Goal: Complete application form: Complete application form

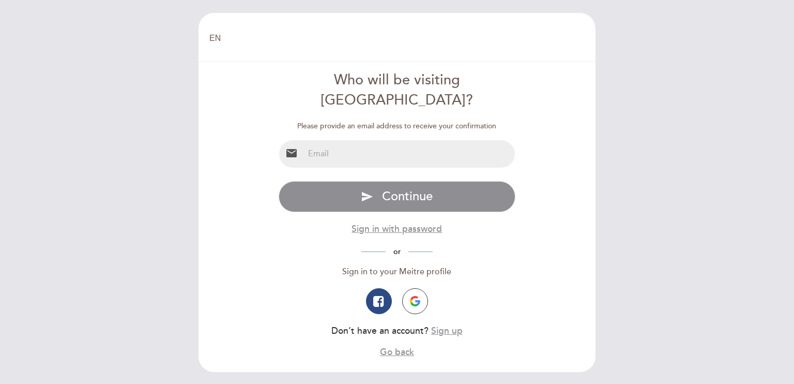
click at [346, 140] on input "email" at bounding box center [409, 153] width 211 height 27
type input "[PERSON_NAME][EMAIL_ADDRESS][DOMAIN_NAME]"
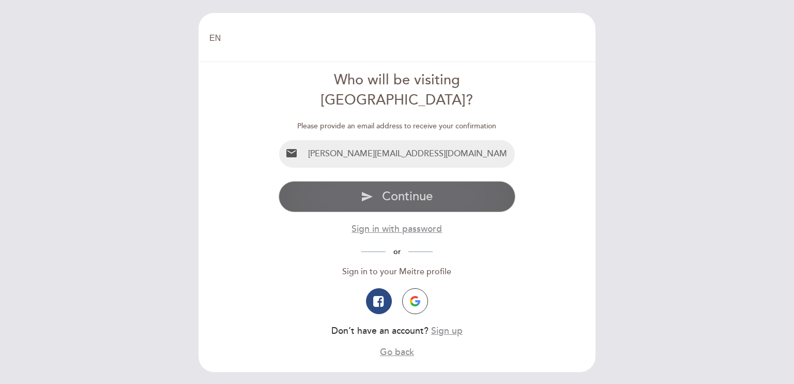
click at [402, 189] on span "Continue" at bounding box center [407, 196] width 51 height 15
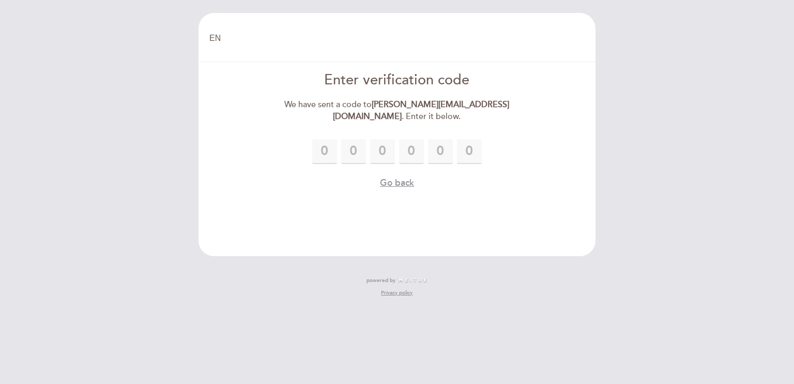
type input "4"
type input "2"
type input "7"
type input "6"
type input "9"
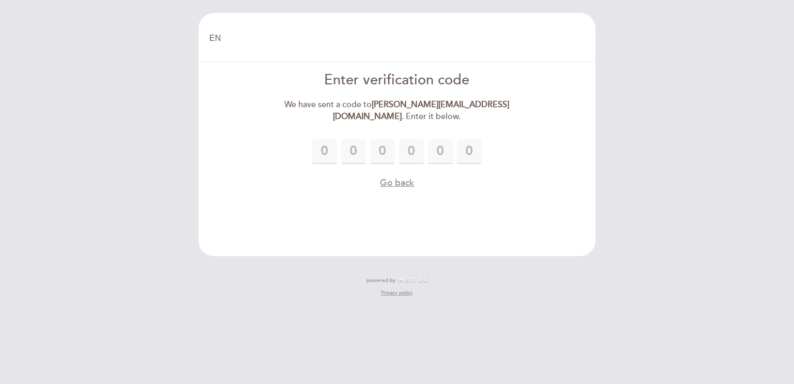
type input "1"
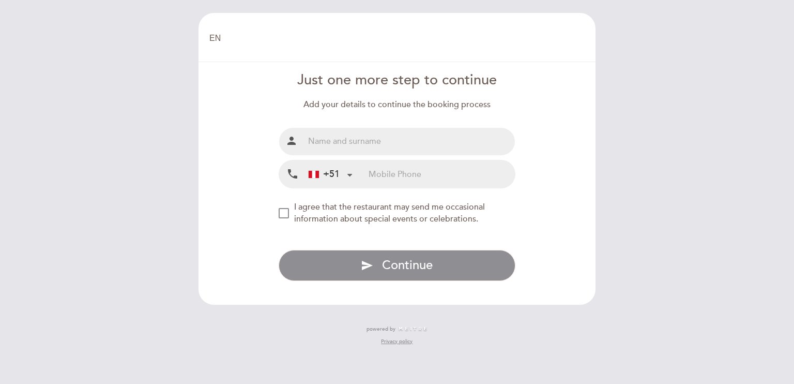
click at [379, 145] on input "text" at bounding box center [409, 141] width 211 height 27
type input "[PERSON_NAME] [PERSON_NAME], [PERSON_NAME]"
click at [387, 181] on input "tel" at bounding box center [442, 173] width 146 height 27
click at [375, 175] on input "723135167" at bounding box center [442, 173] width 146 height 27
click at [385, 173] on input "723135167" at bounding box center [442, 173] width 146 height 27
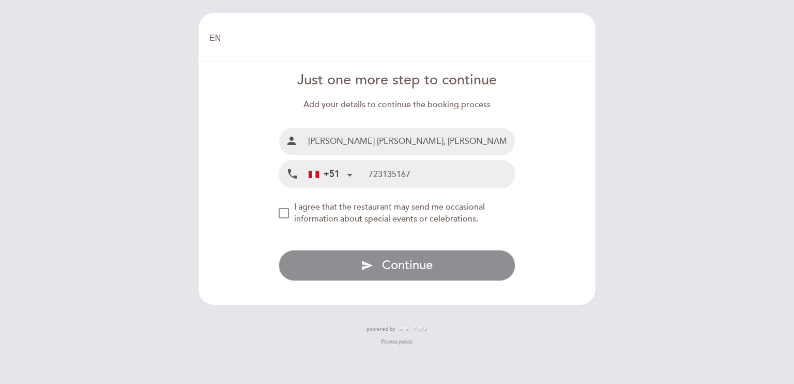
click at [394, 176] on input "723135167" at bounding box center [442, 173] width 146 height 27
click at [403, 173] on input "723135167" at bounding box center [442, 173] width 146 height 27
click at [408, 175] on input "723135167" at bounding box center [442, 173] width 146 height 27
click at [280, 218] on div "NEW_MODAL_AGREE_RESTAURANT_SEND_OCCASIONAL_INFO" at bounding box center [284, 213] width 10 height 10
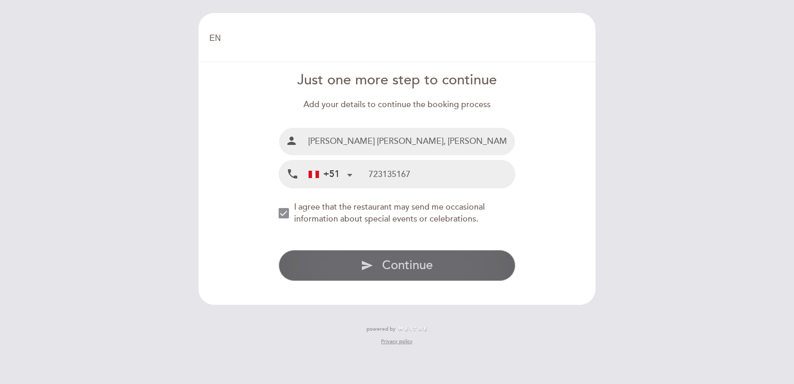
click at [384, 266] on span "Continue" at bounding box center [407, 264] width 51 height 15
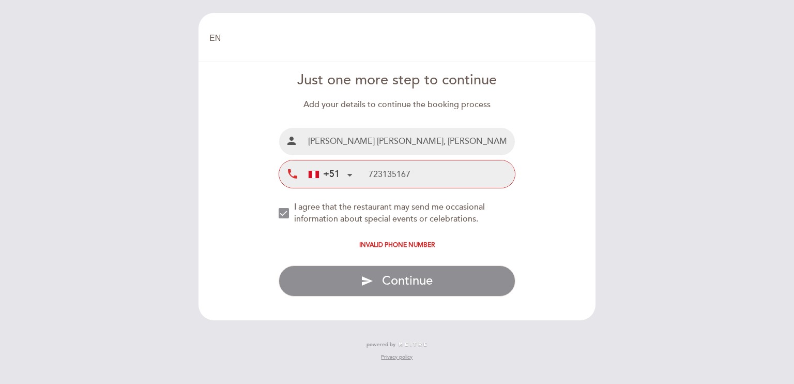
click at [371, 173] on input "723135167" at bounding box center [442, 173] width 146 height 27
click at [374, 175] on input "923135167" at bounding box center [442, 173] width 146 height 27
click at [379, 176] on input "923135167" at bounding box center [442, 173] width 146 height 27
click at [385, 171] on input "923135167" at bounding box center [442, 173] width 146 height 27
drag, startPoint x: 395, startPoint y: 174, endPoint x: 403, endPoint y: 179, distance: 9.6
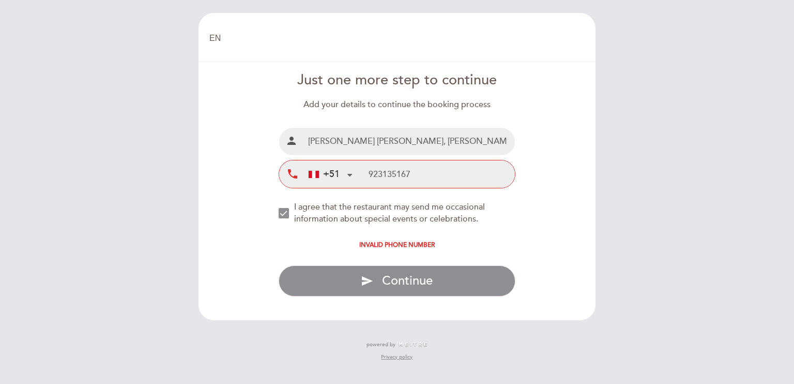
click at [395, 173] on input "923135167" at bounding box center [442, 173] width 146 height 27
click at [413, 177] on input "923135167" at bounding box center [442, 173] width 146 height 27
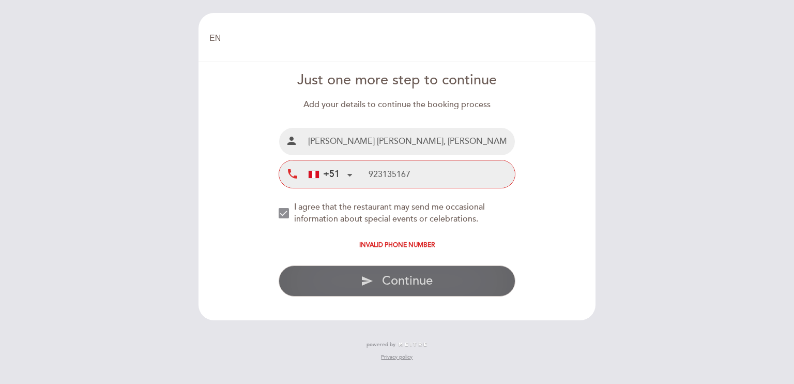
type input "923135167"
click at [422, 279] on span "Continue" at bounding box center [407, 280] width 51 height 15
